Goal: Information Seeking & Learning: Learn about a topic

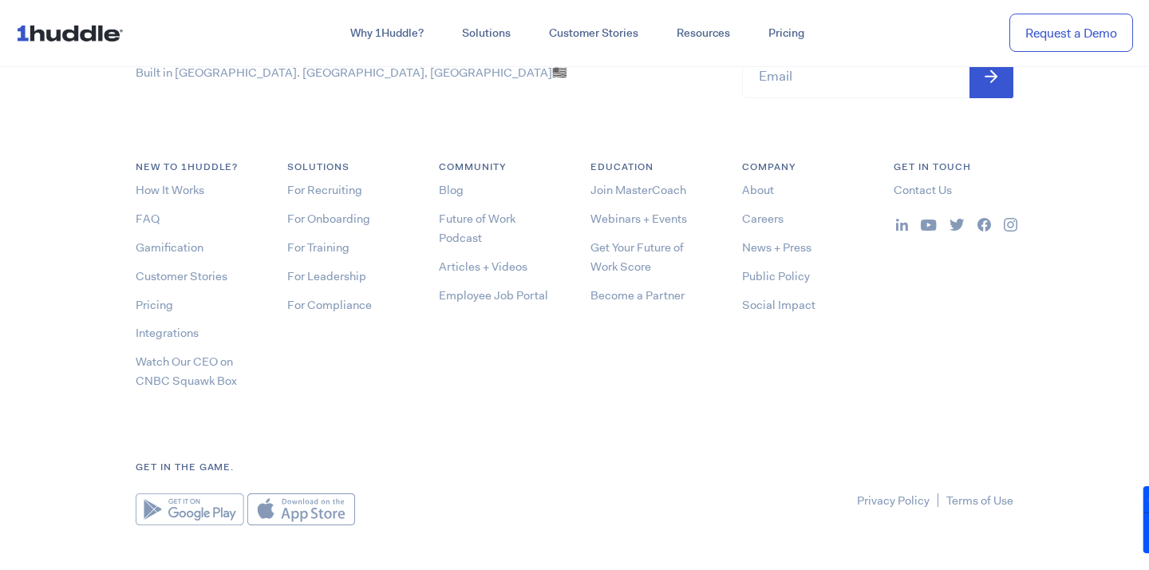
scroll to position [8472, 0]
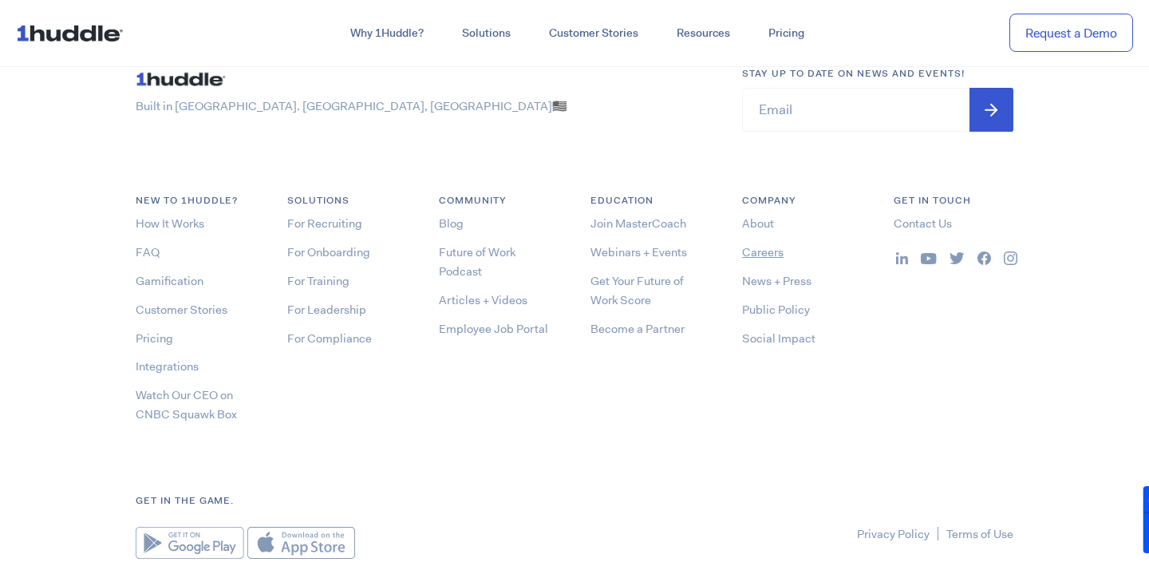
click at [750, 245] on link "Careers" at bounding box center [762, 252] width 41 height 16
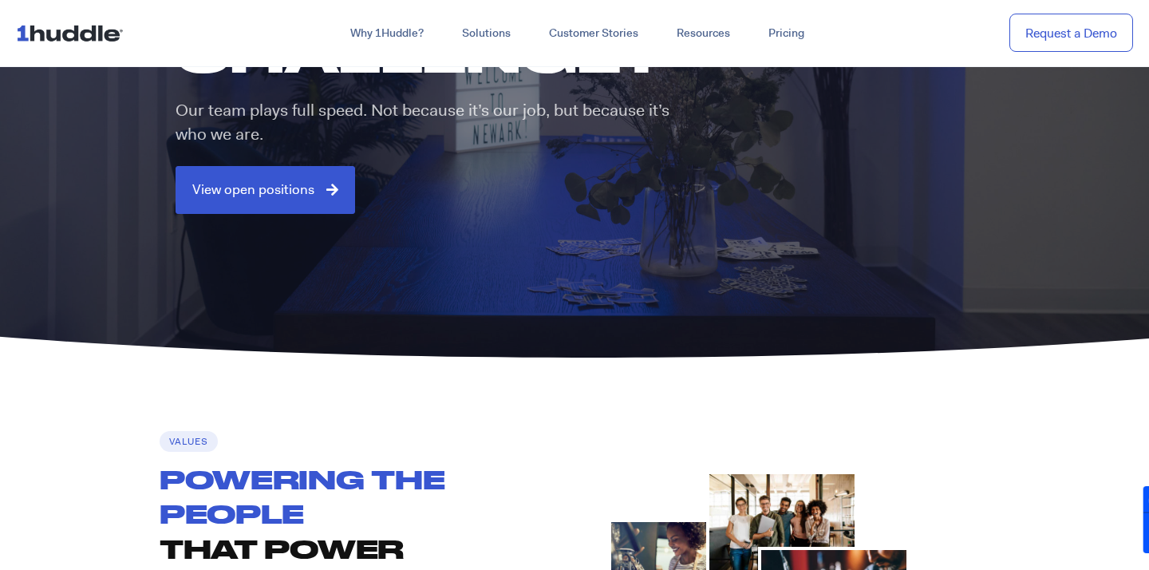
scroll to position [241, 0]
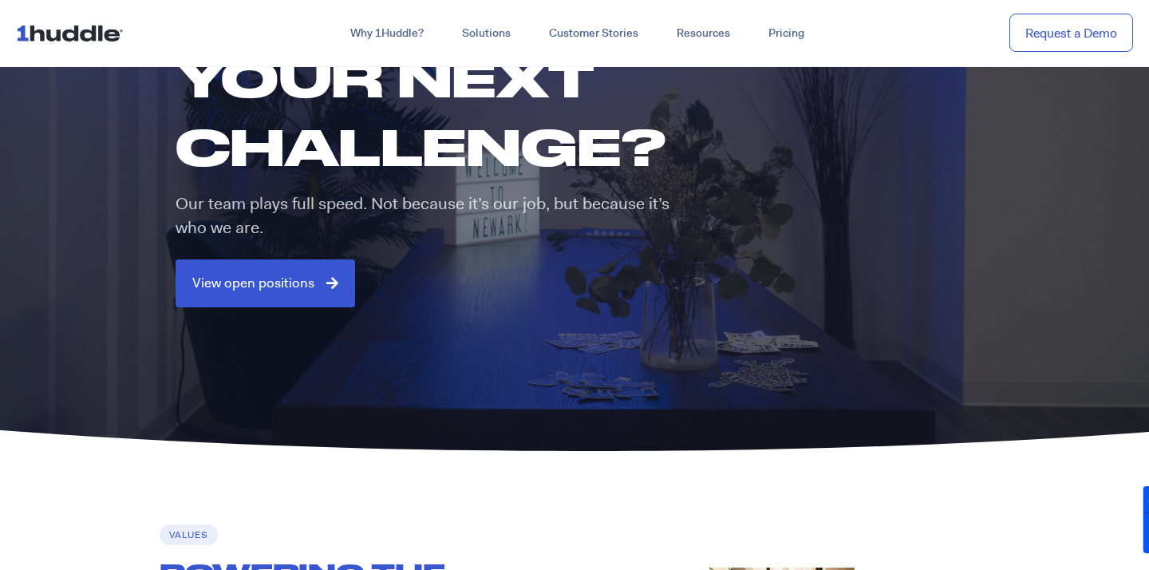
click at [286, 258] on div "Ready for your next challenge? Our team plays full speed. Not because it’s our …" at bounding box center [429, 141] width 539 height 331
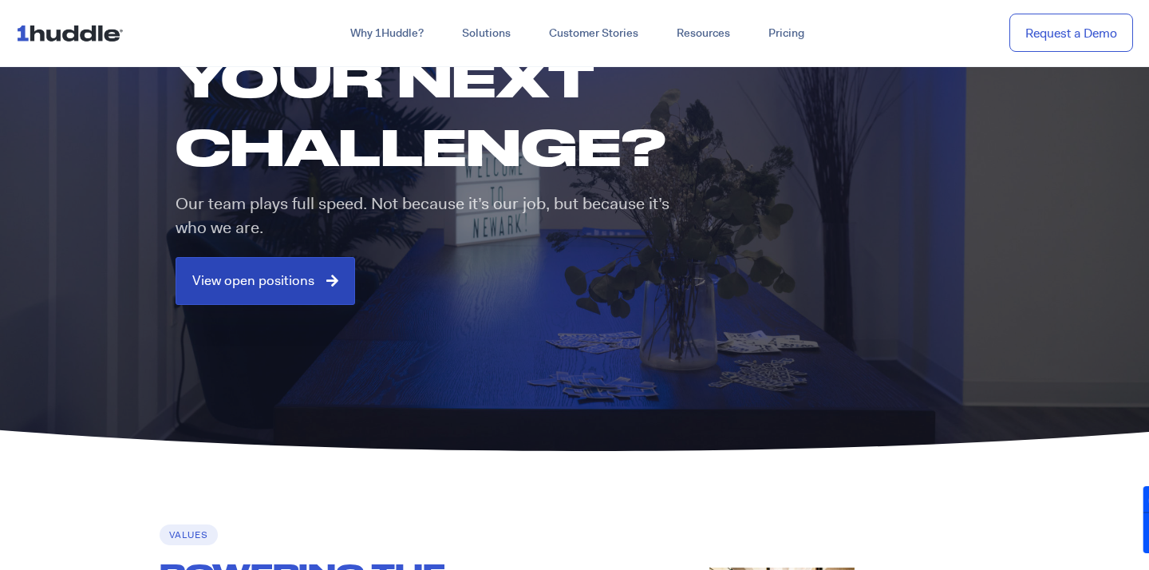
click at [281, 276] on span "View open positions" at bounding box center [253, 281] width 122 height 14
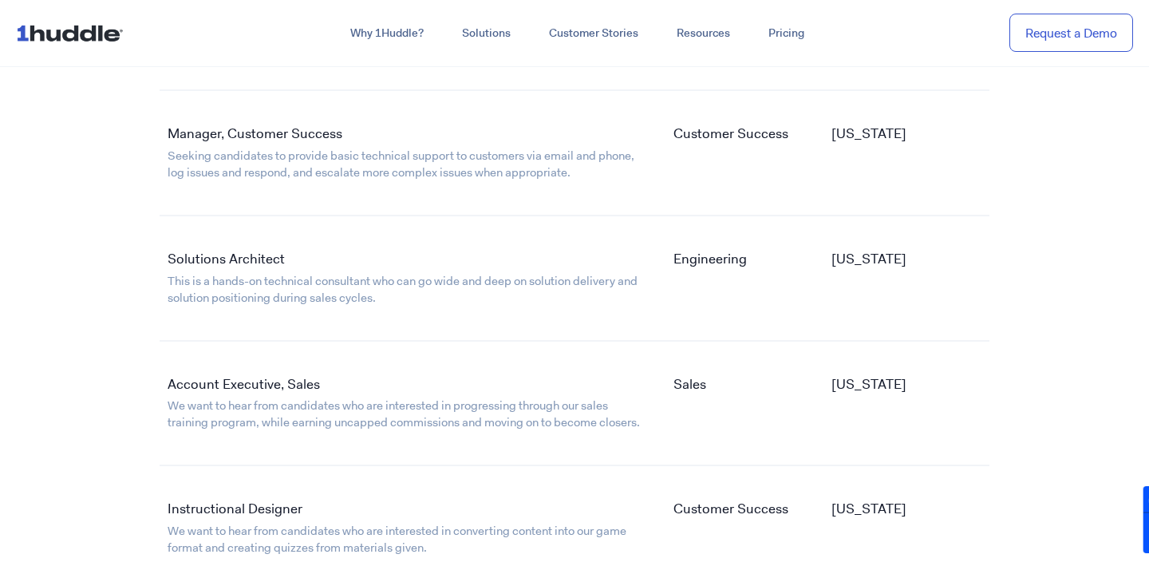
scroll to position [2918, 0]
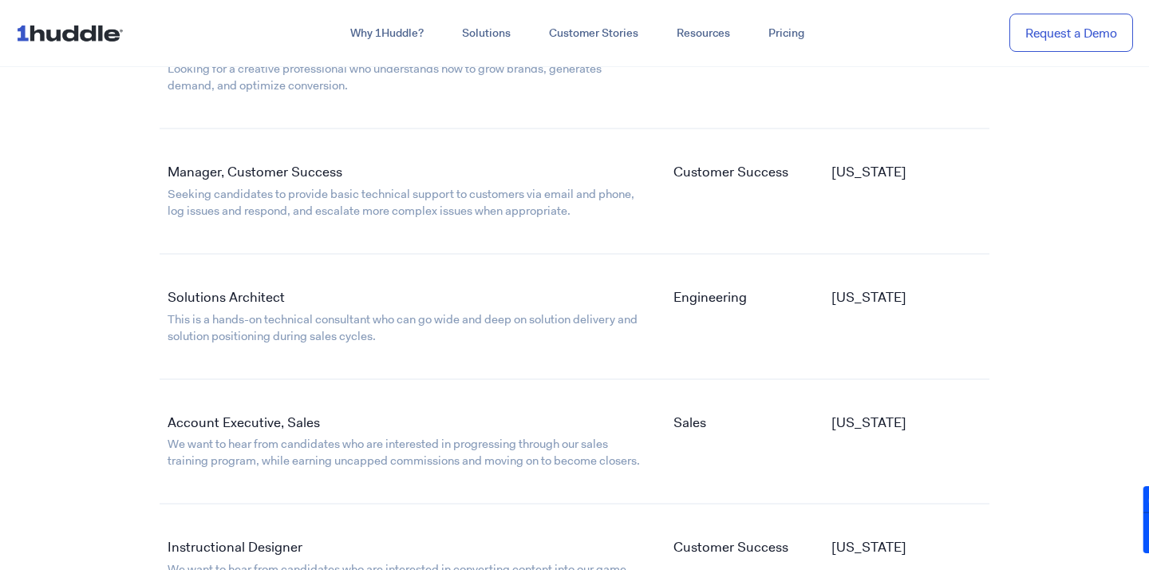
click at [286, 168] on link "Manager, Customer Success" at bounding box center [255, 172] width 175 height 18
